Goal: Obtain resource: Download file/media

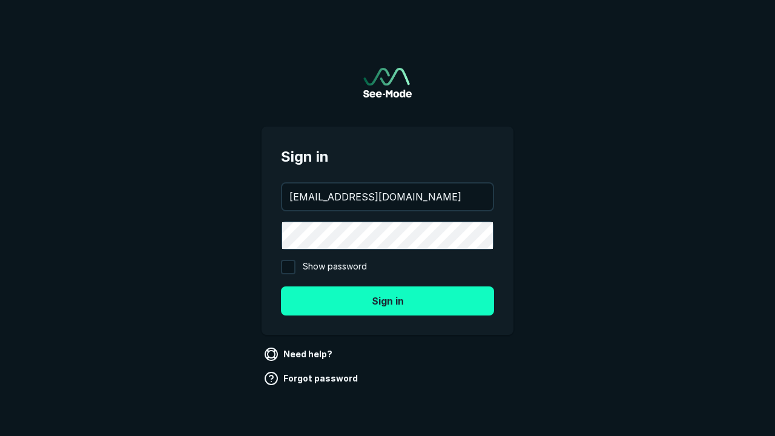
click at [387, 300] on button "Sign in" at bounding box center [387, 300] width 213 height 29
